Goal: Task Accomplishment & Management: Use online tool/utility

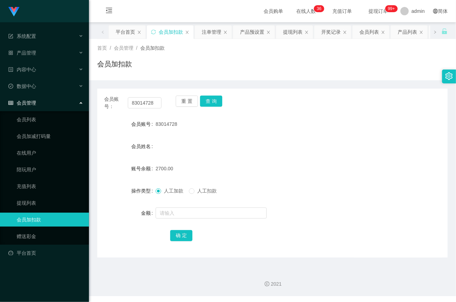
click at [45, 213] on link "会员加扣款" at bounding box center [50, 220] width 67 height 14
click at [57, 53] on div "产品管理" at bounding box center [44, 53] width 89 height 14
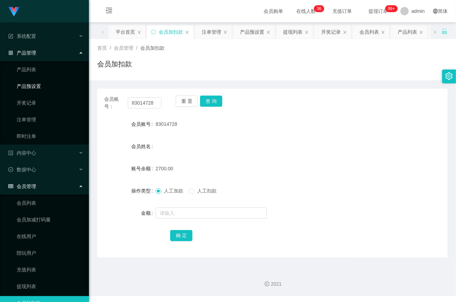
click at [53, 84] on link "产品预设置" at bounding box center [50, 86] width 67 height 14
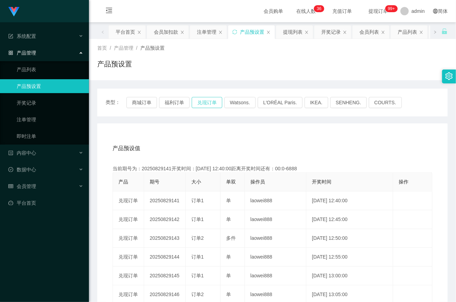
click at [203, 103] on button "兑现订单" at bounding box center [207, 102] width 31 height 11
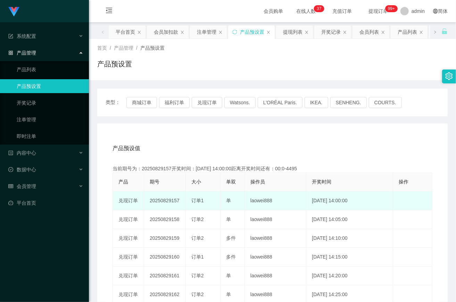
drag, startPoint x: 187, startPoint y: 219, endPoint x: 177, endPoint y: 207, distance: 15.3
click at [187, 219] on td "订单2" at bounding box center [203, 219] width 35 height 19
drag, startPoint x: 181, startPoint y: 200, endPoint x: 135, endPoint y: 197, distance: 45.9
click at [135, 197] on tr "兑现订单 20250829157 订单1 单 laowei888 2025-08-29 14:00:00 编 辑 限制投注" at bounding box center [272, 200] width 319 height 19
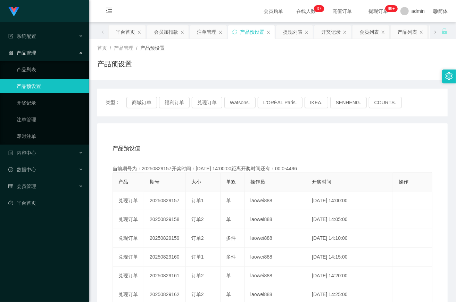
copy tr "单 20250829157"
click at [201, 176] on th "大小" at bounding box center [203, 182] width 35 height 19
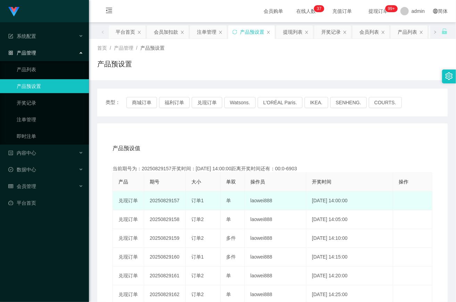
drag, startPoint x: 149, startPoint y: 200, endPoint x: 181, endPoint y: 201, distance: 32.0
click at [181, 201] on td "20250829157" at bounding box center [165, 200] width 42 height 19
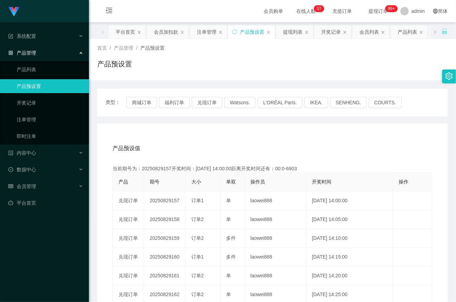
copy td "20250829157"
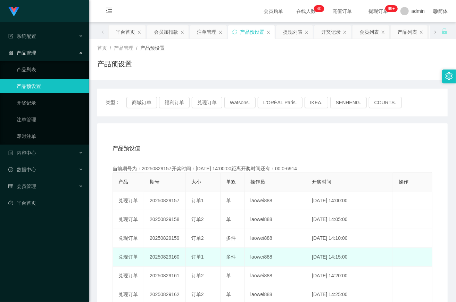
click at [317, 264] on td "[DATE] 14:15:00" at bounding box center [349, 257] width 87 height 19
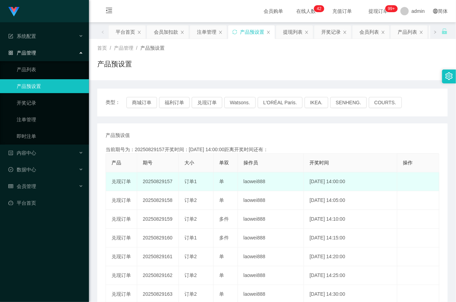
click at [155, 181] on td "20250829157" at bounding box center [158, 181] width 42 height 19
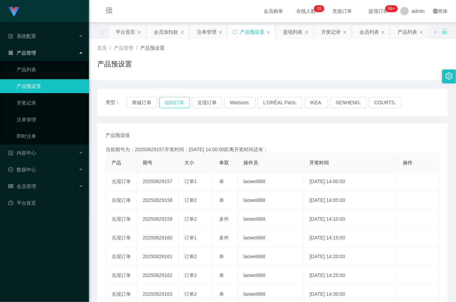
click at [184, 103] on button "福利订单" at bounding box center [174, 102] width 31 height 11
type button "k3tbw"
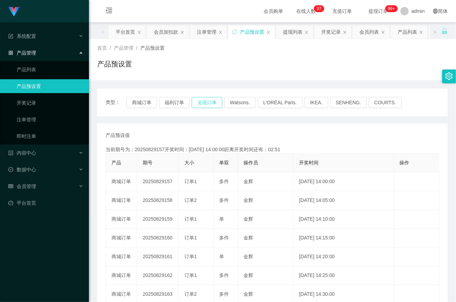
click at [201, 101] on button "兑现订单" at bounding box center [207, 102] width 31 height 11
type button "k3ymx"
click at [44, 114] on link "注单管理" at bounding box center [50, 120] width 67 height 14
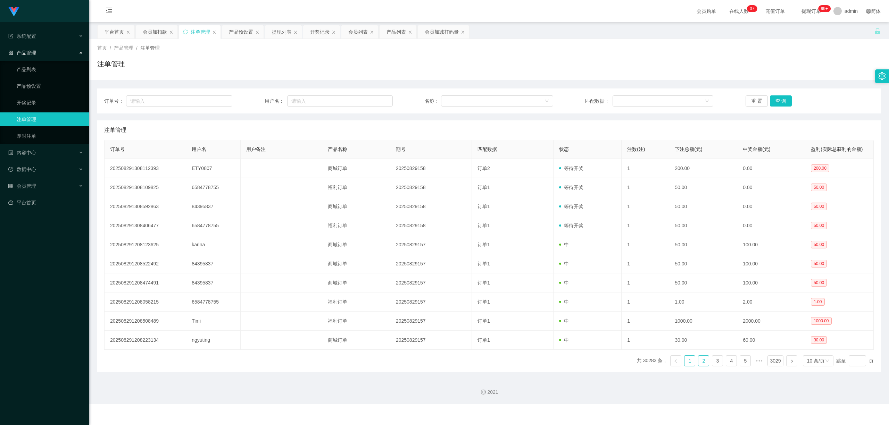
click at [456, 301] on link "2" at bounding box center [703, 361] width 10 height 10
